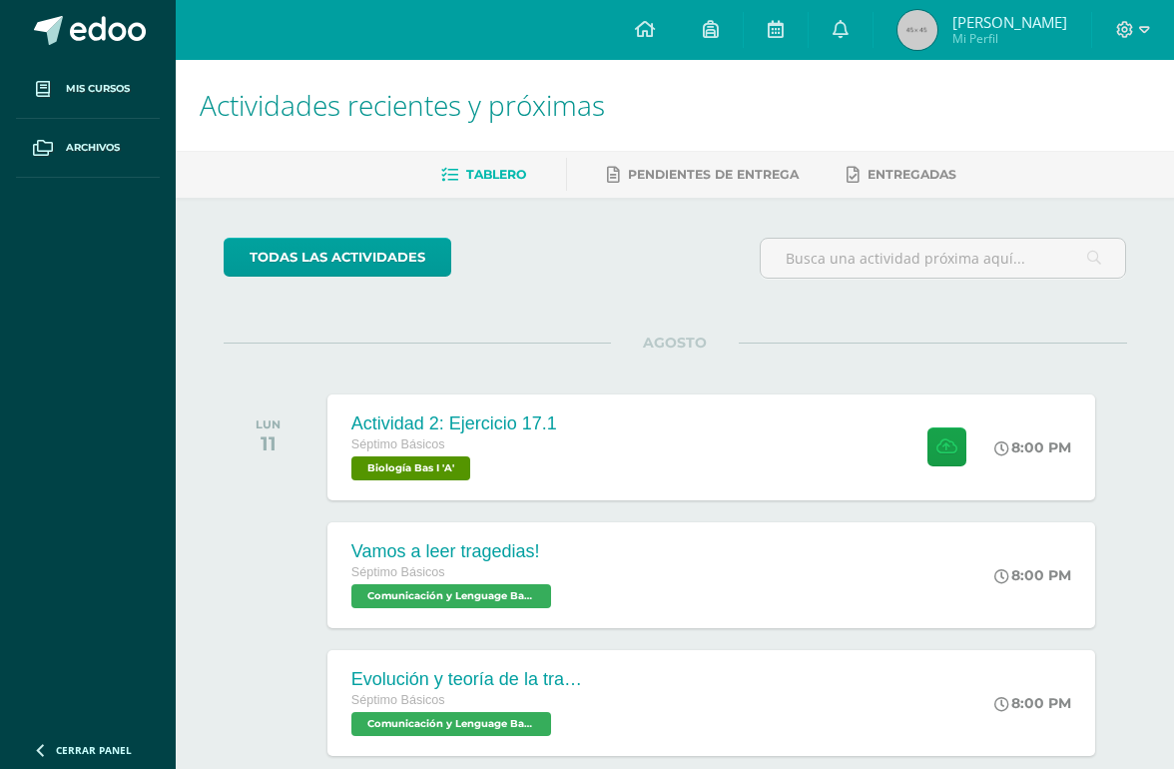
click at [827, 47] on link at bounding box center [841, 30] width 64 height 60
click at [849, 20] on icon at bounding box center [841, 29] width 16 height 18
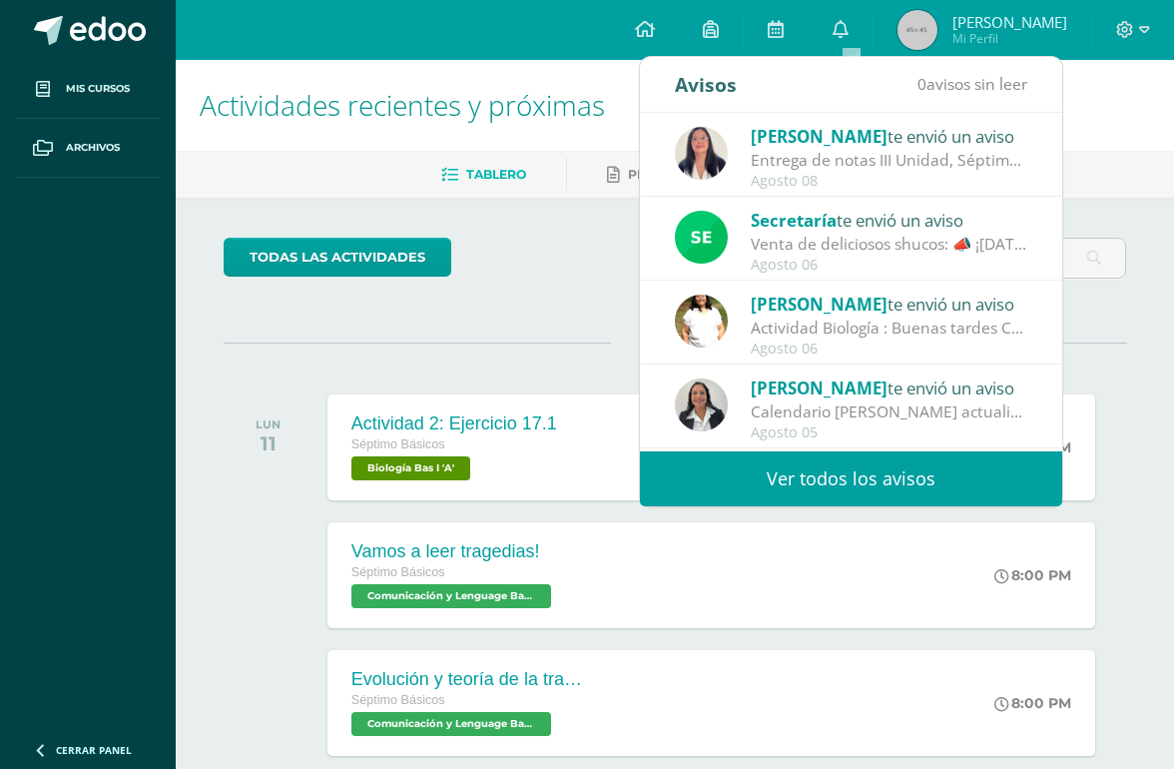
click at [886, 457] on link "Ver todos los avisos" at bounding box center [851, 478] width 422 height 55
click at [854, 501] on link "Ver todos los avisos" at bounding box center [851, 478] width 422 height 55
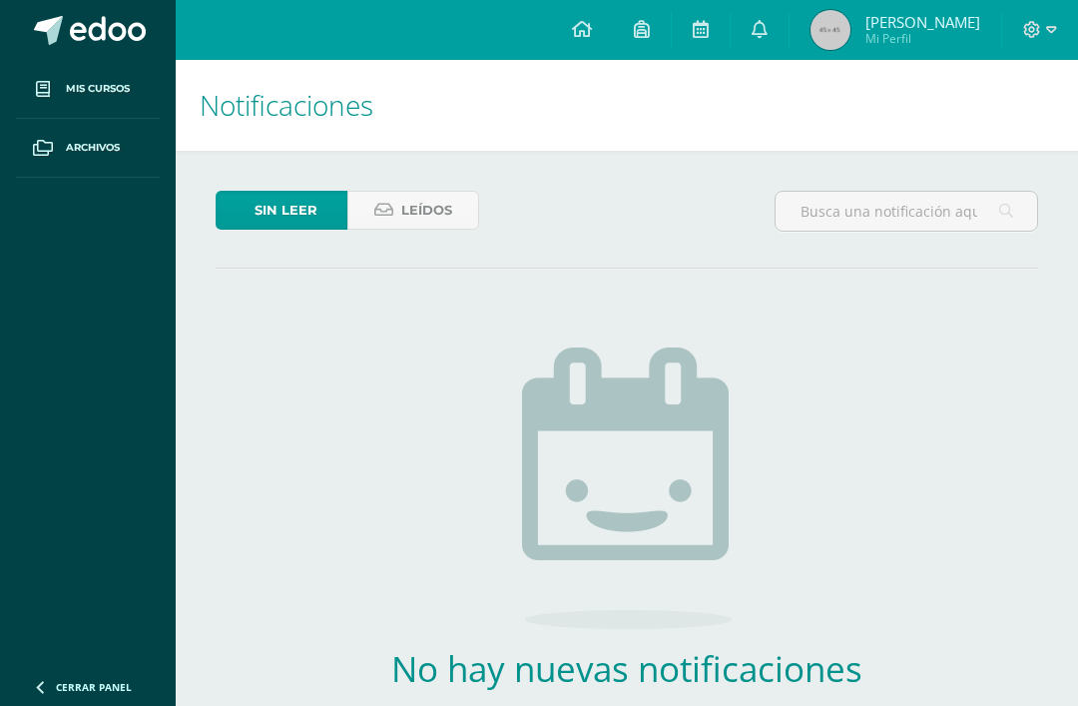
scroll to position [1, 0]
click at [611, 29] on link at bounding box center [582, 30] width 62 height 60
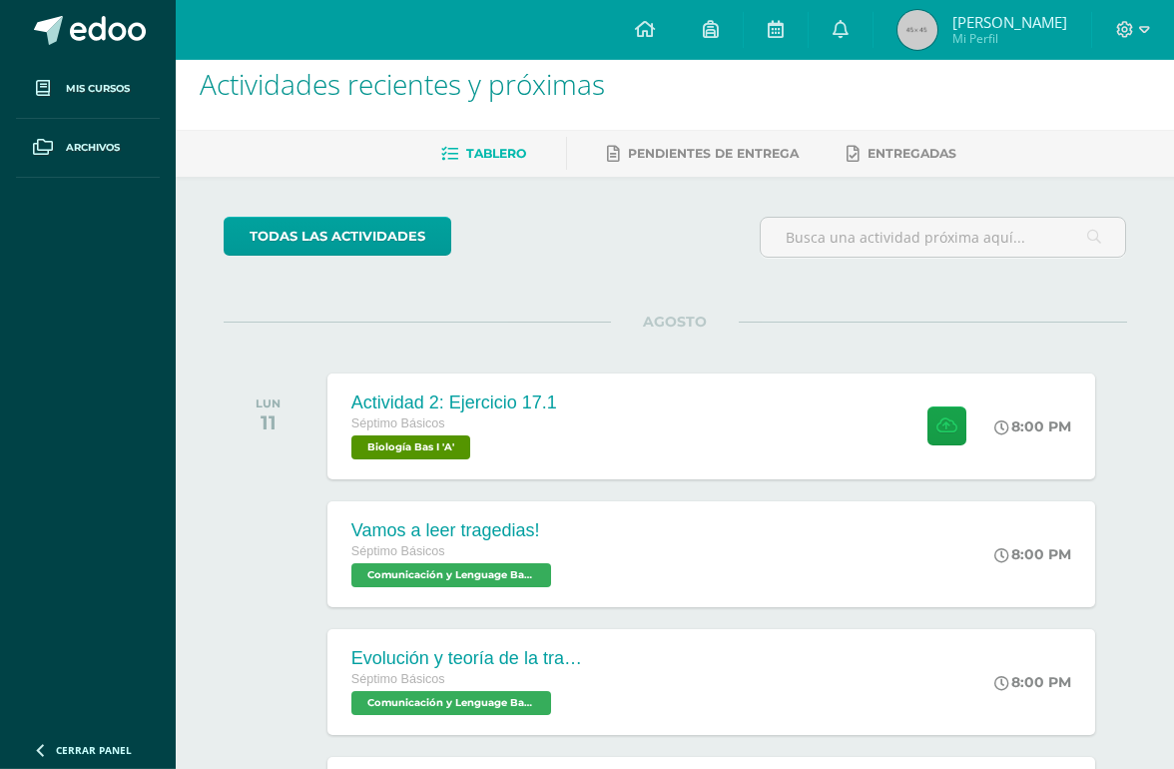
scroll to position [25, 0]
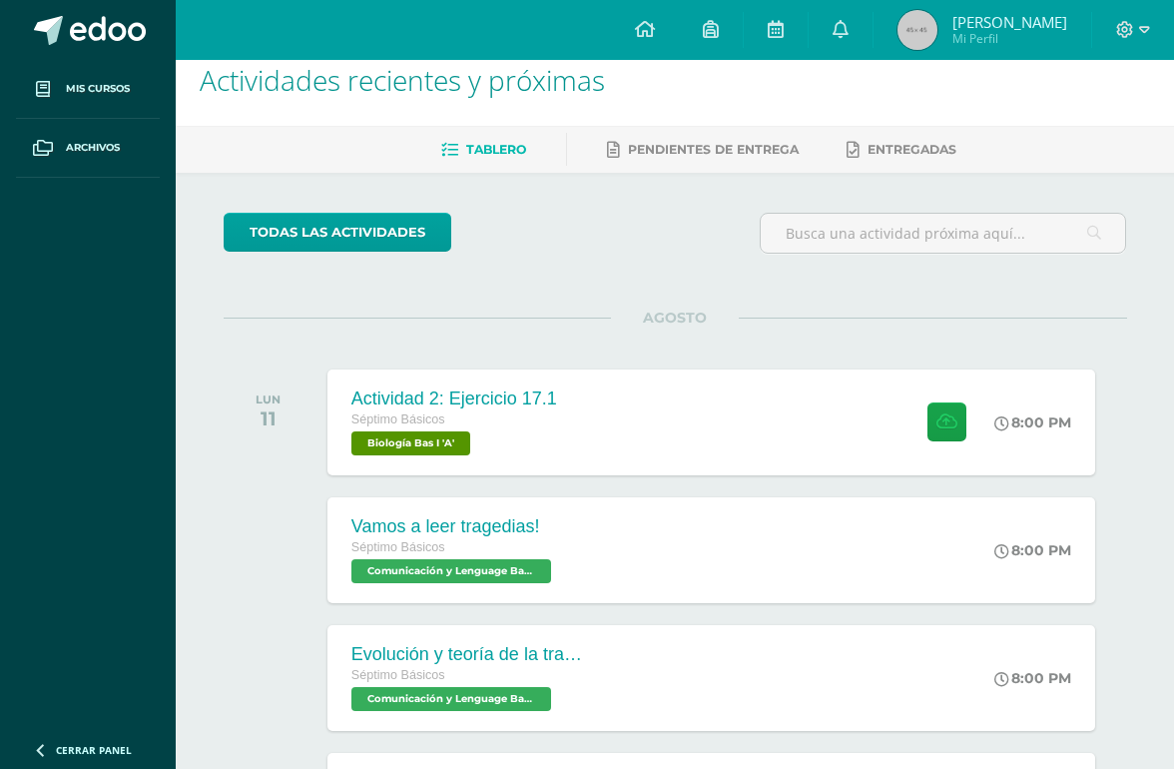
click at [857, 412] on div "Actividad 2: Ejercicio 17.1 Séptimo Básicos Biología Bas I 'A' 8:00 PM Activida…" at bounding box center [711, 422] width 768 height 106
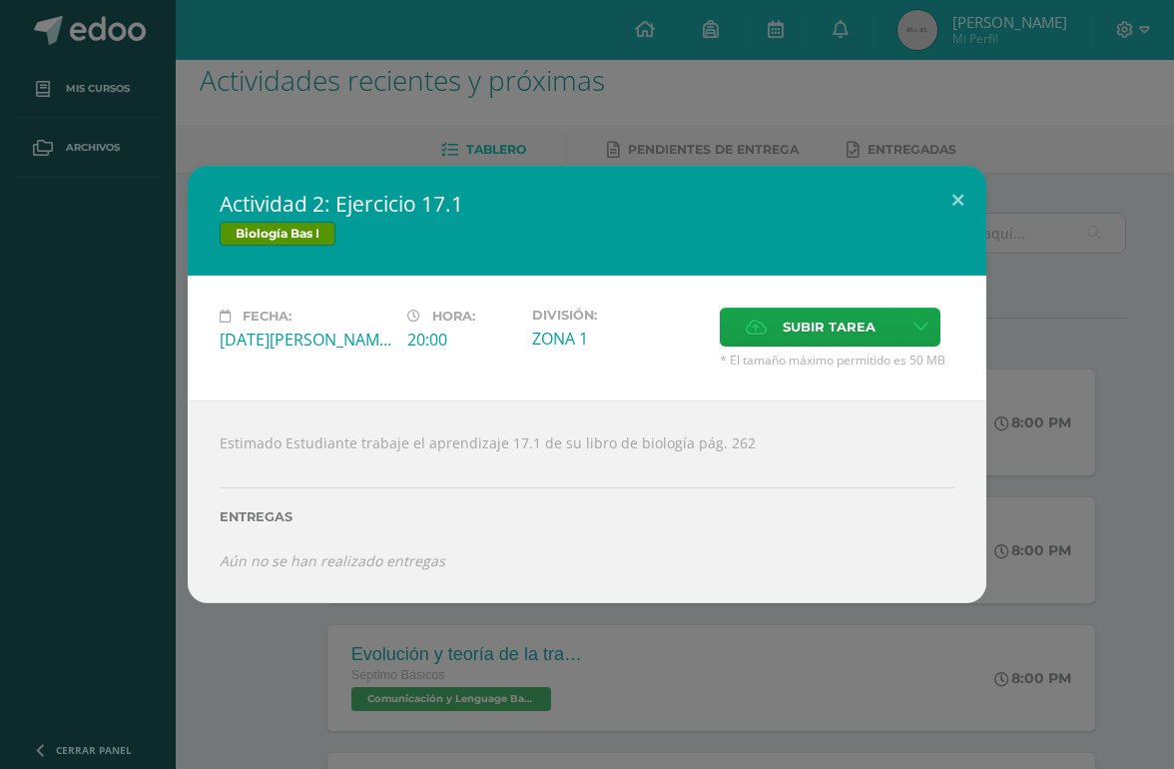
click at [942, 170] on button at bounding box center [957, 200] width 57 height 68
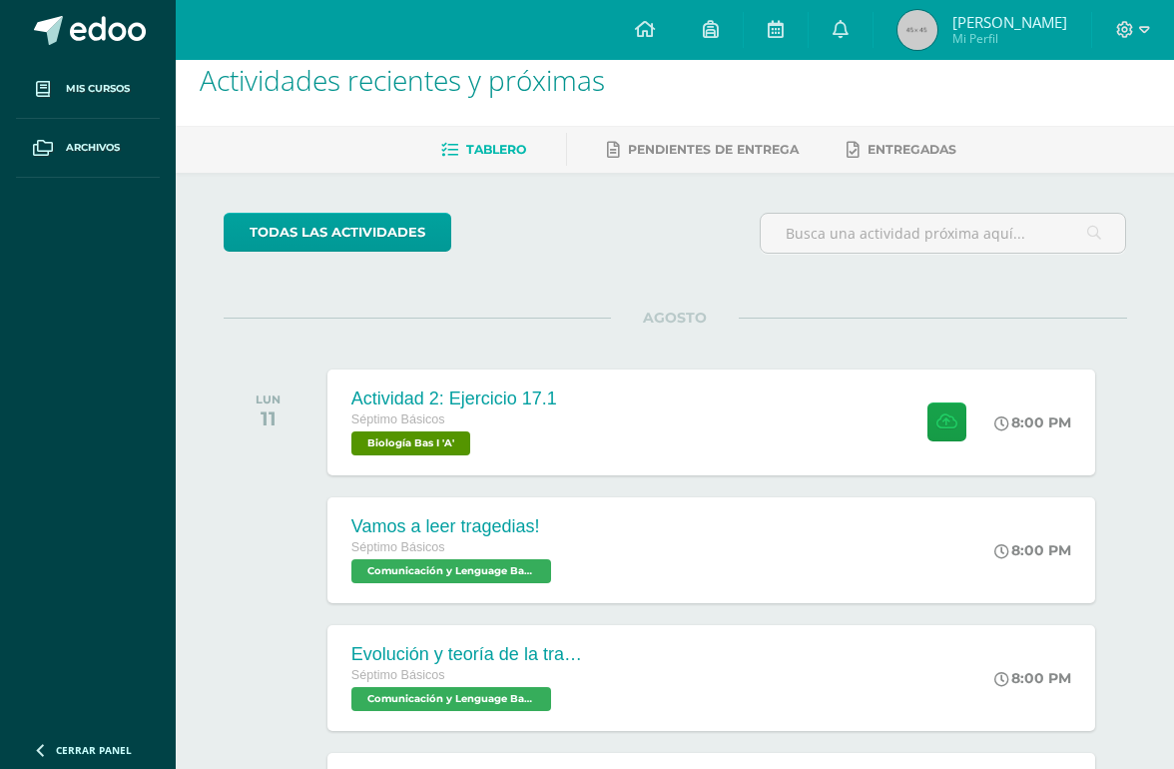
click at [727, 530] on div "Vamos a leer tragedias! Séptimo Básicos Comunicación y Lenguage Bas I 'A' 8:00 …" at bounding box center [711, 550] width 768 height 106
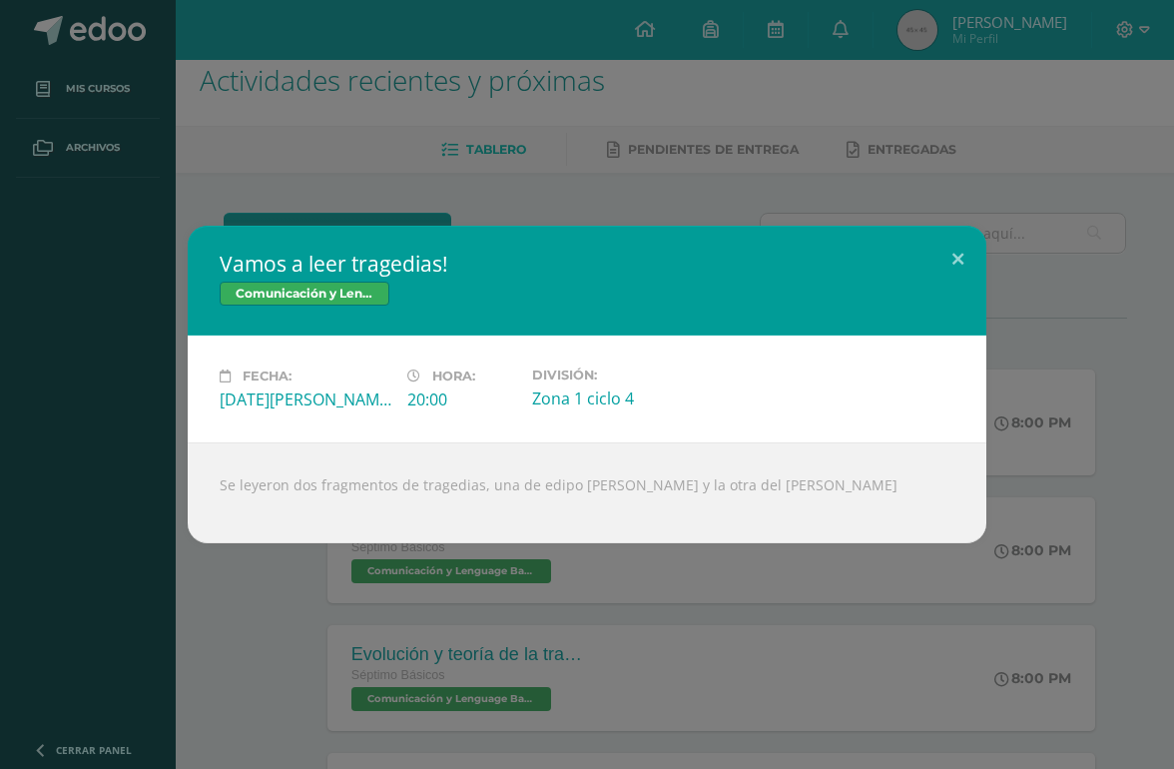
click at [1003, 227] on div "Vamos a leer tragedias! Comunicación y Lenguage Bas I Fecha: [DATE][PERSON_NAME…" at bounding box center [587, 384] width 1158 height 317
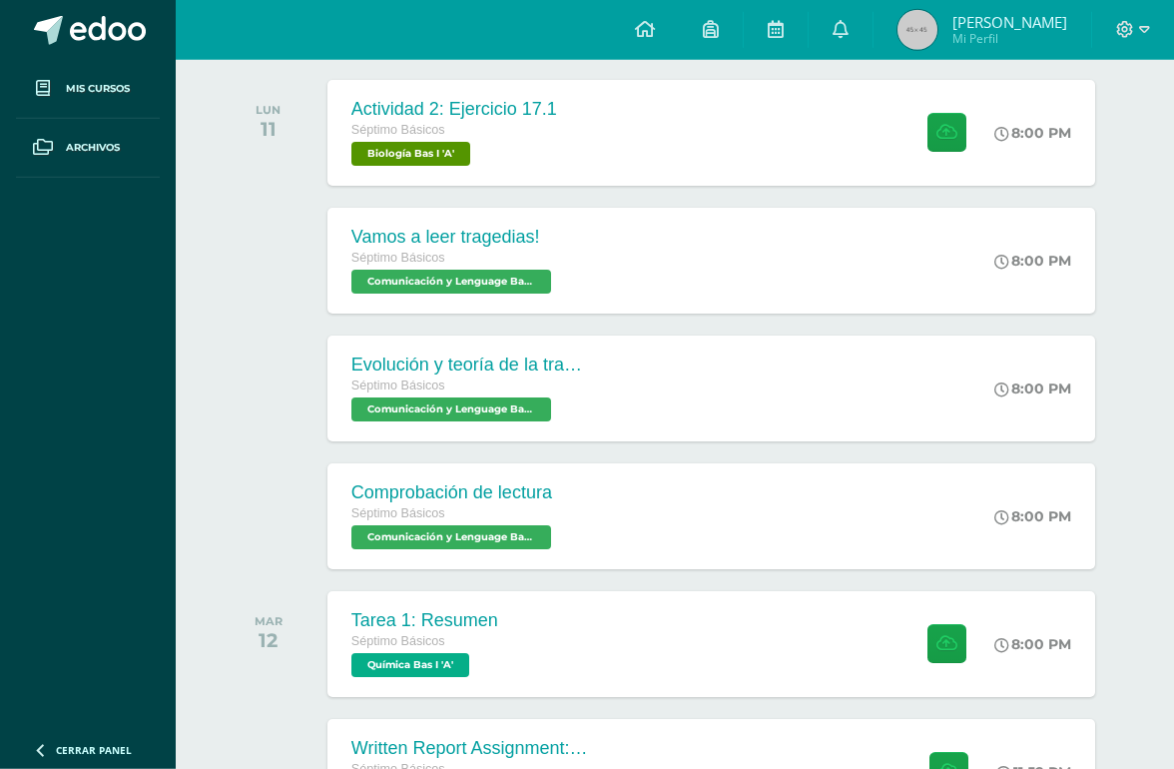
scroll to position [315, 0]
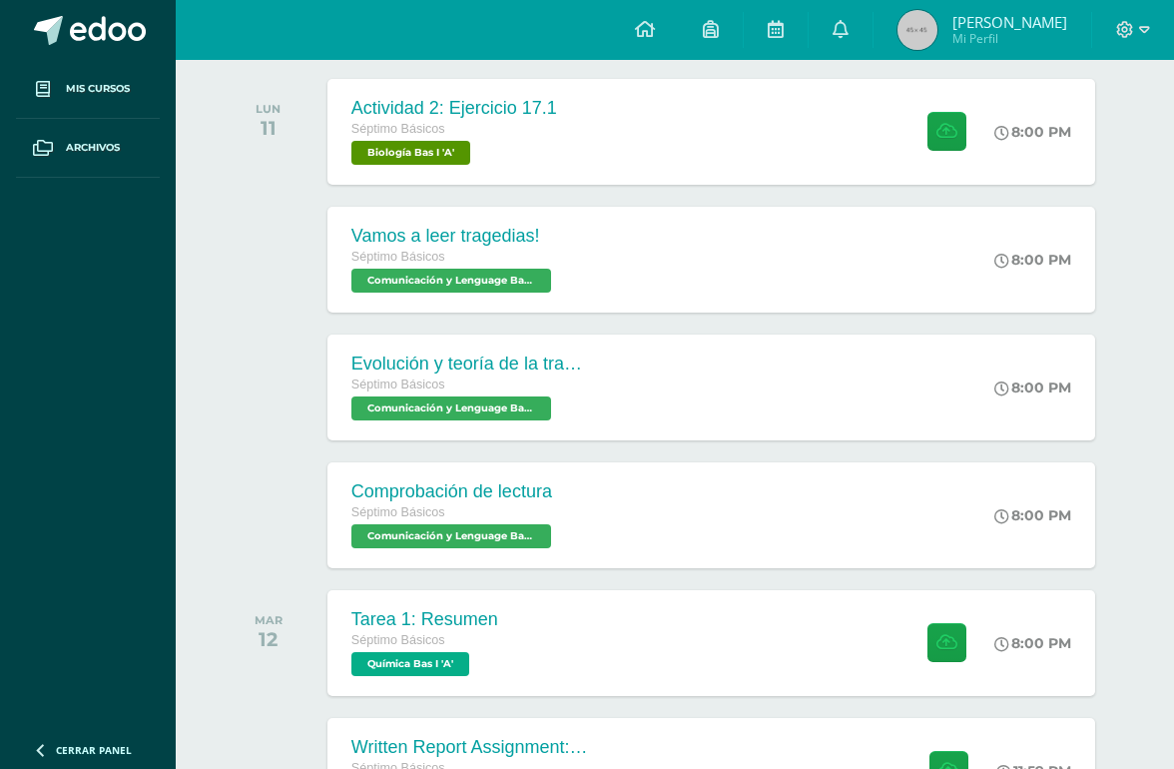
click at [811, 642] on div "Tarea 1: Resumen Séptimo Básicos Química Bas I 'A' 8:00 PM Tarea 1: Resumen Quí…" at bounding box center [711, 643] width 768 height 106
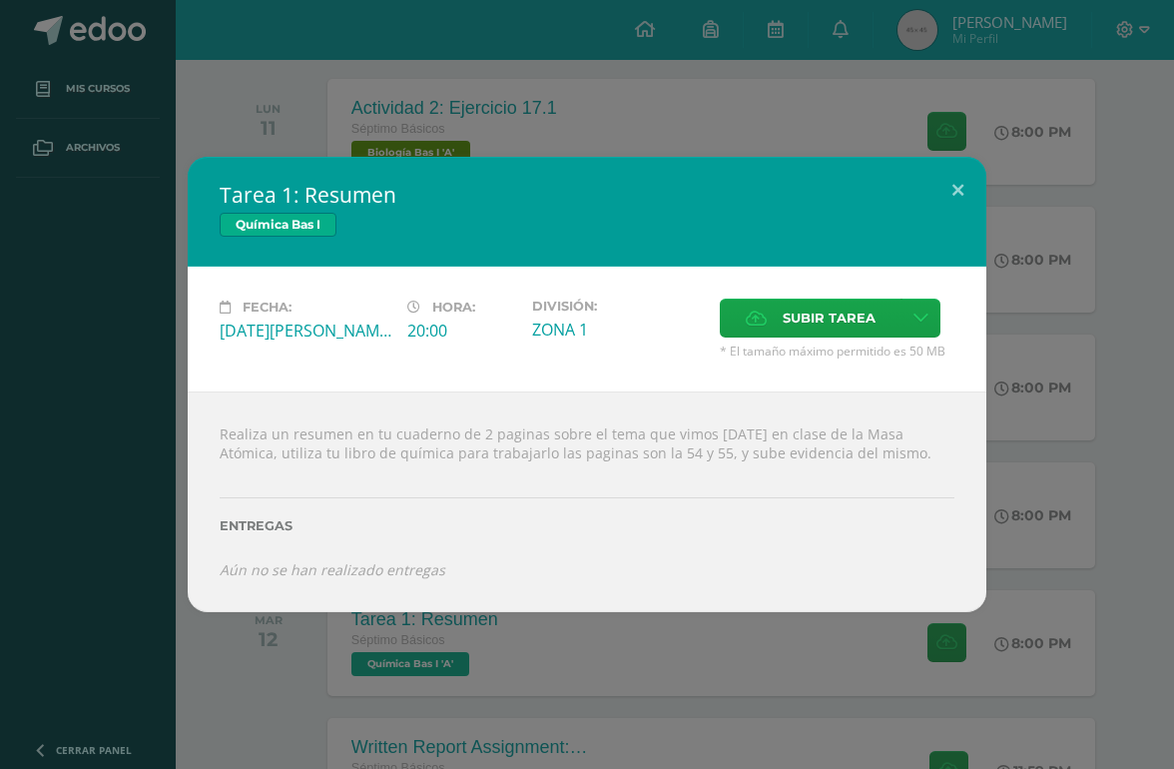
click at [964, 195] on button at bounding box center [957, 191] width 57 height 68
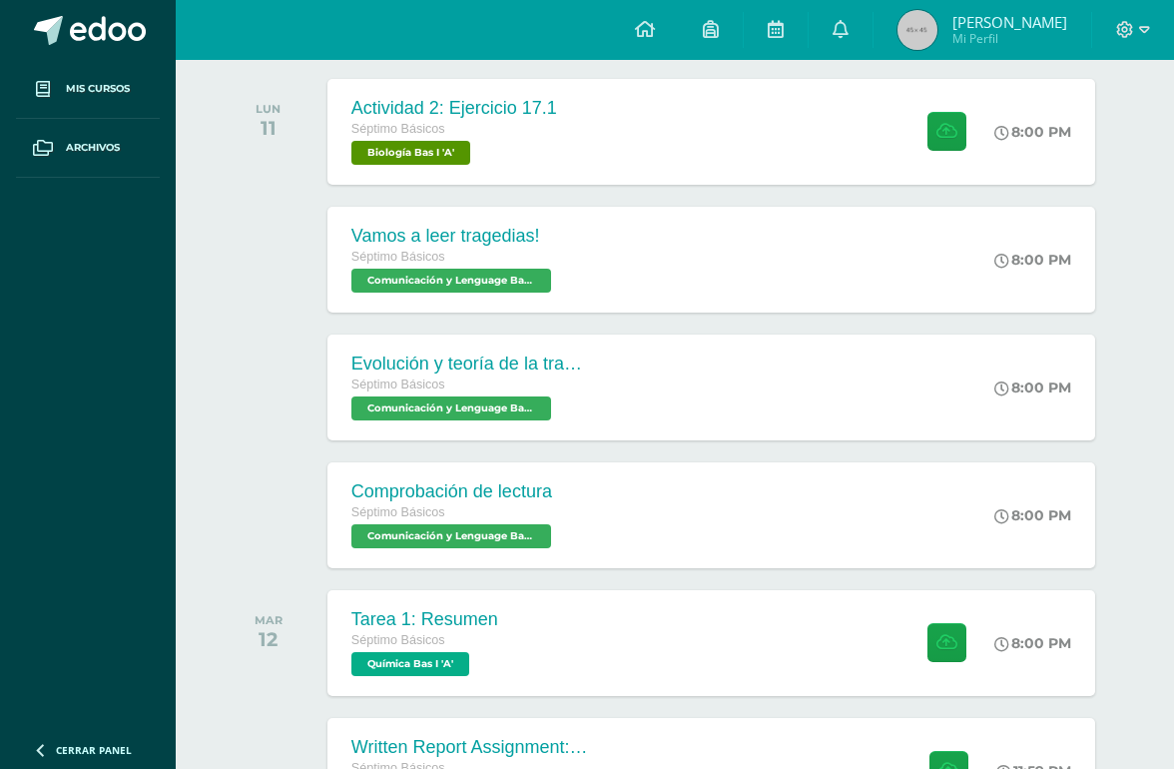
click at [699, 244] on div "Vamos a leer tragedias! Séptimo Básicos Comunicación y Lenguage Bas I 'A' 8:00 …" at bounding box center [711, 260] width 768 height 106
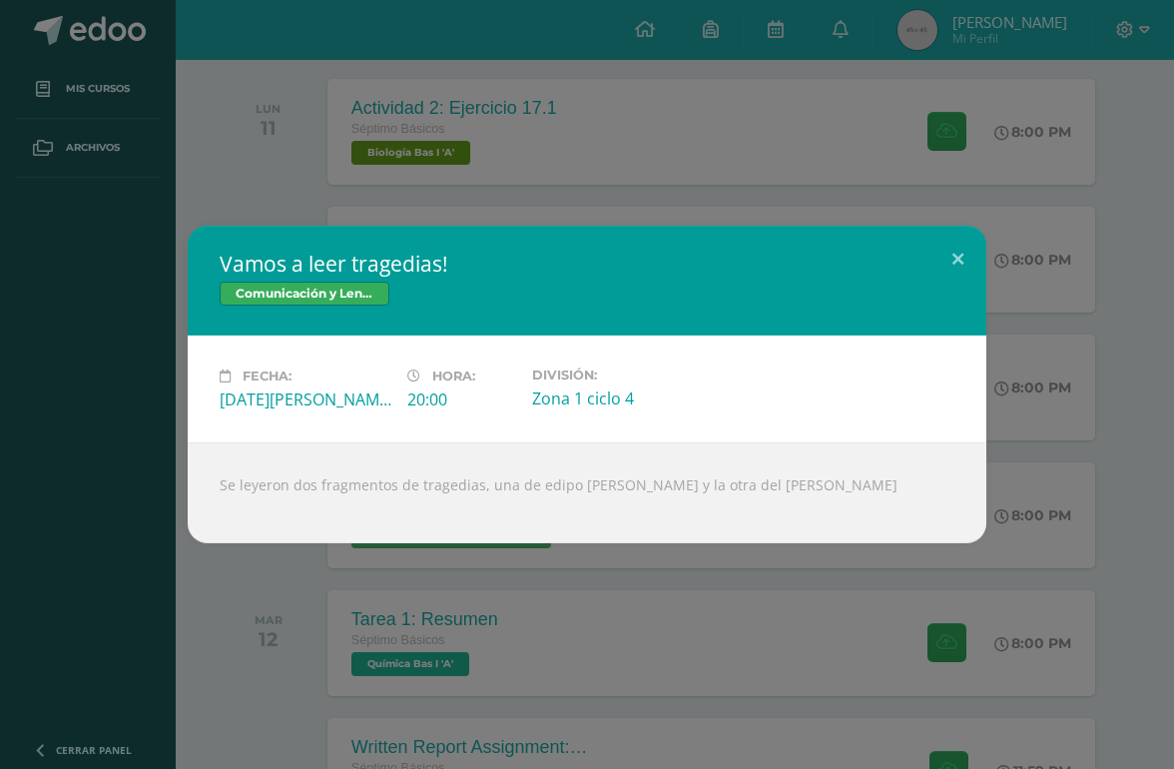
click at [968, 280] on button at bounding box center [957, 260] width 57 height 68
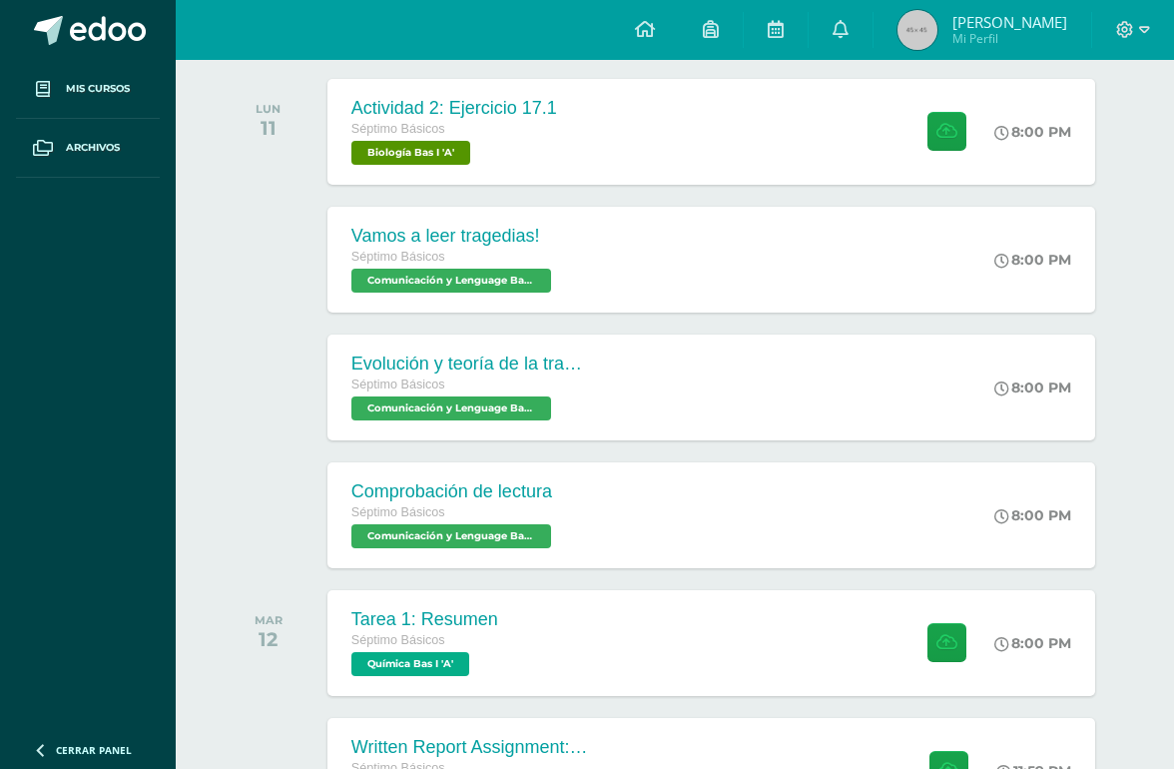
click at [496, 373] on div "Evolución y teoría de la tragedia" at bounding box center [471, 363] width 240 height 21
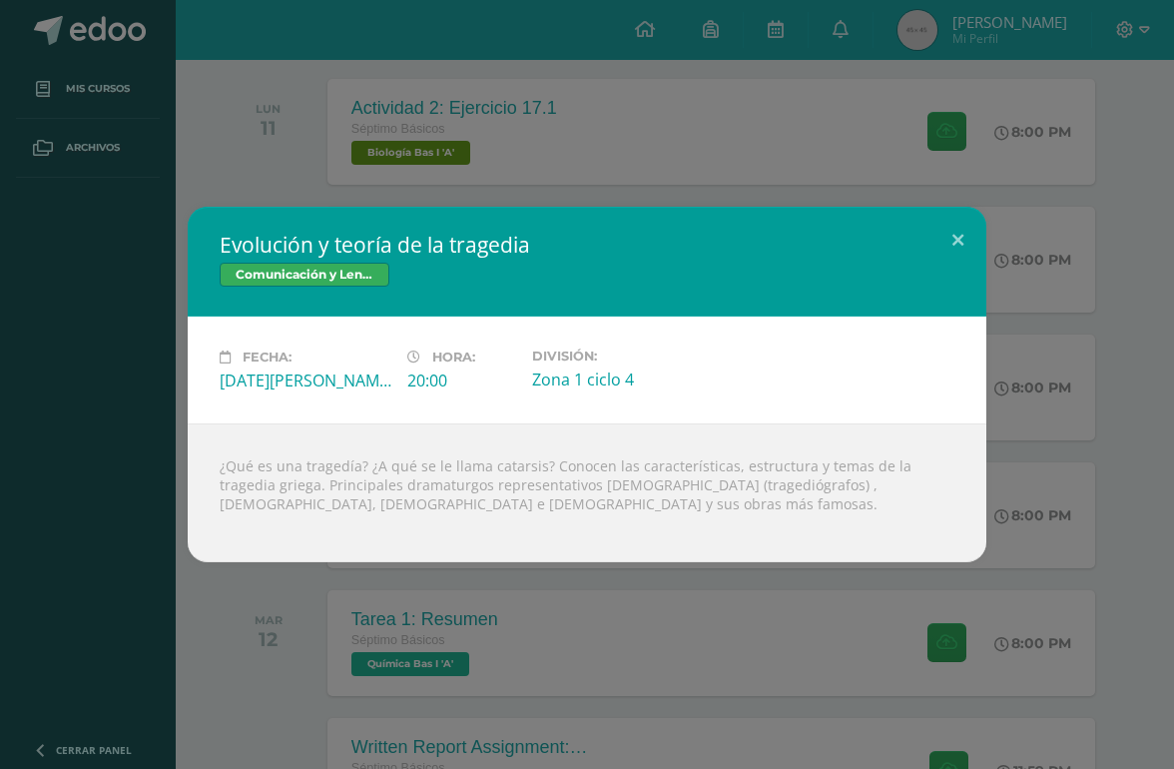
click at [631, 682] on div "Evolución y teoría de la tragedia Comunicación y Lenguage Bas I Fecha: [DATE][P…" at bounding box center [587, 384] width 1174 height 769
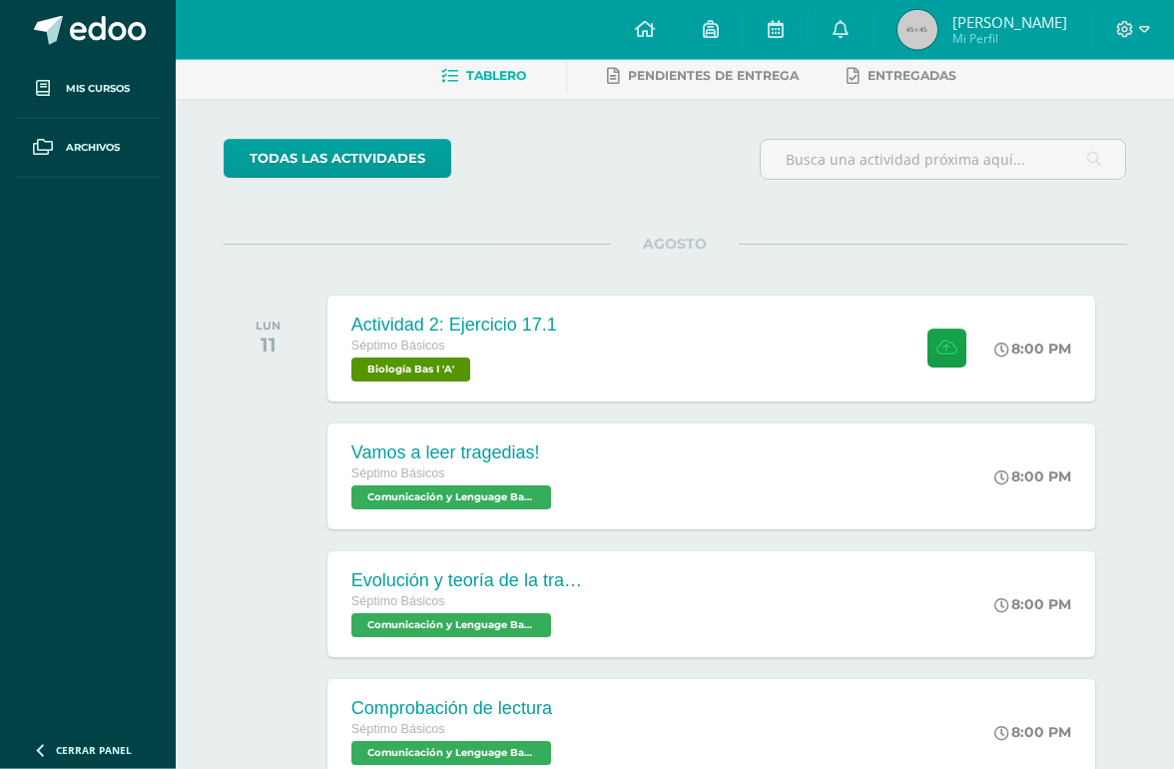
scroll to position [100, 0]
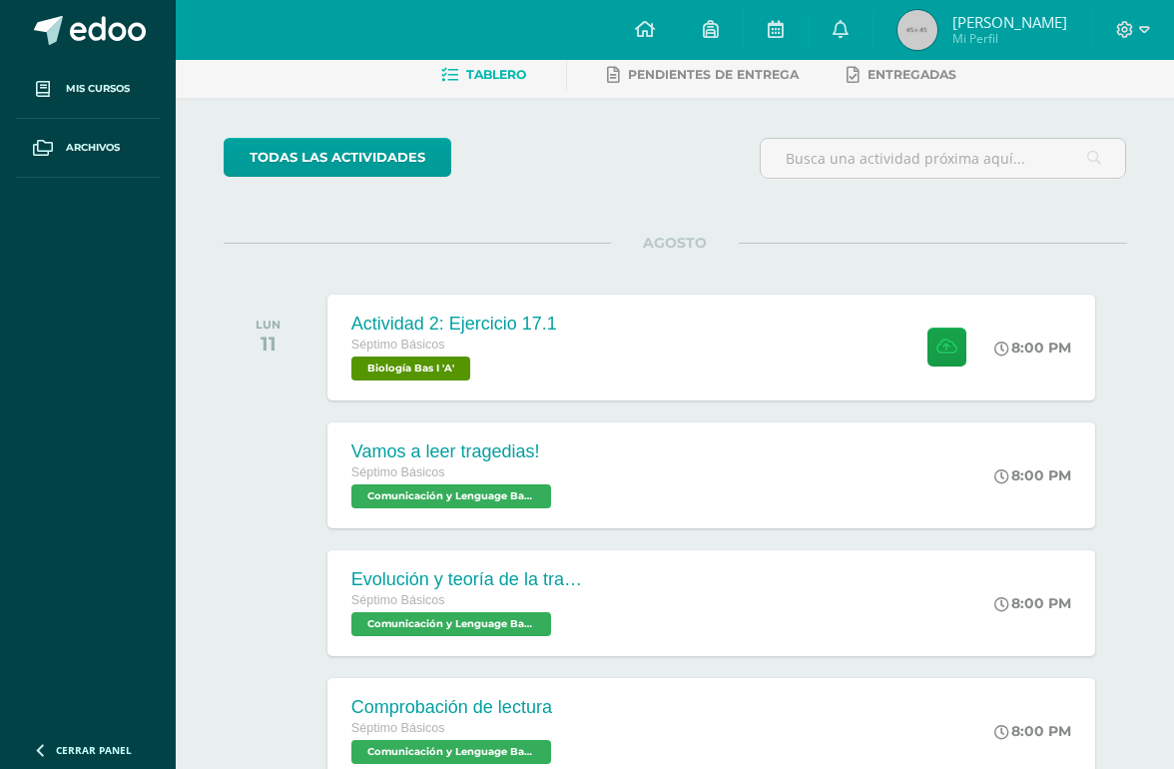
click at [859, 344] on div "Actividad 2: Ejercicio 17.1 Séptimo Básicos Biología Bas I 'A' 8:00 PM Activida…" at bounding box center [711, 347] width 768 height 106
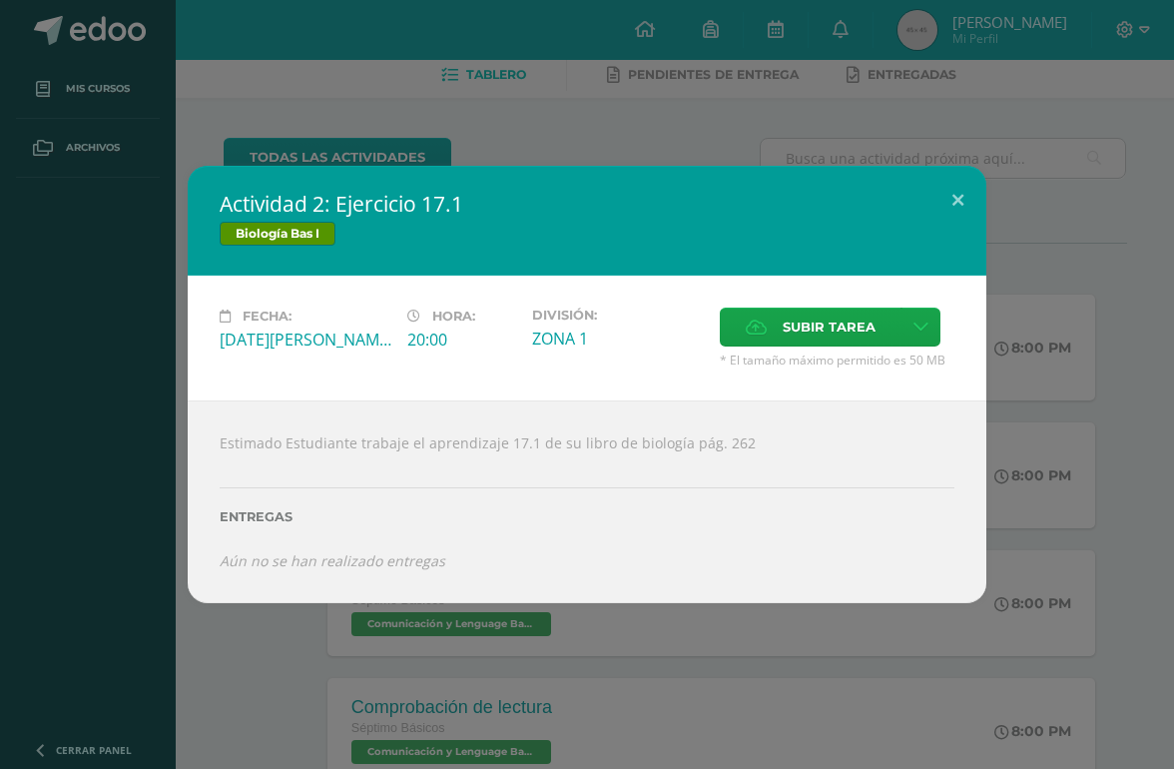
click at [984, 178] on button at bounding box center [957, 200] width 57 height 68
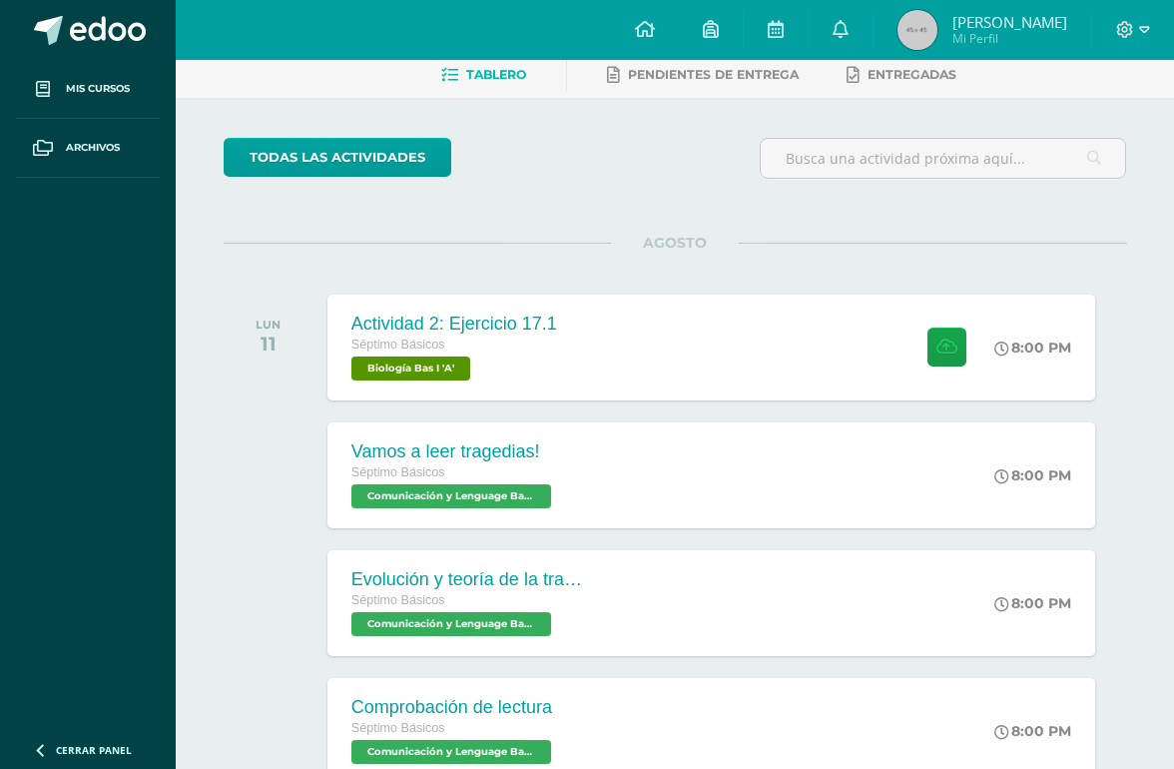
click at [987, 180] on div "Actividad 2: Ejercicio 17.1 Biología Bas I Fecha: [DATE][PERSON_NAME] Hora: 20:…" at bounding box center [587, 384] width 1158 height 436
click at [854, 7] on link at bounding box center [841, 30] width 64 height 60
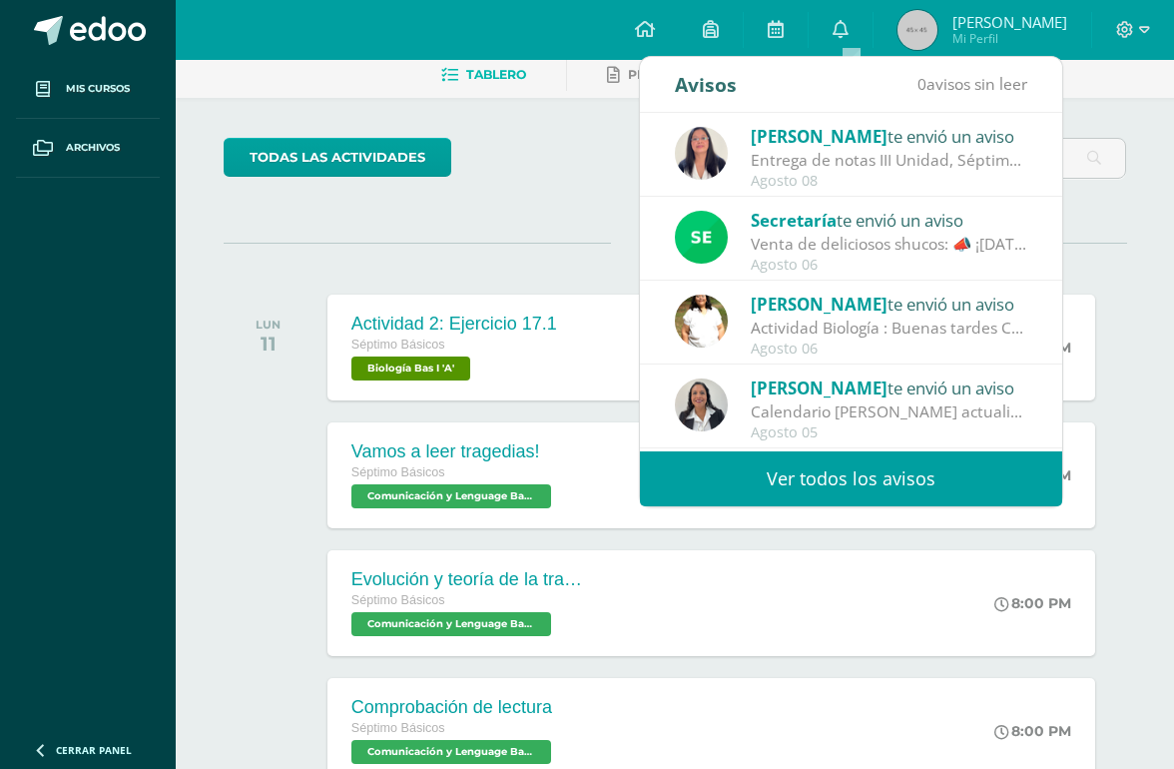
click at [651, 474] on link "Ver todos los avisos" at bounding box center [851, 478] width 422 height 55
